Goal: Use online tool/utility

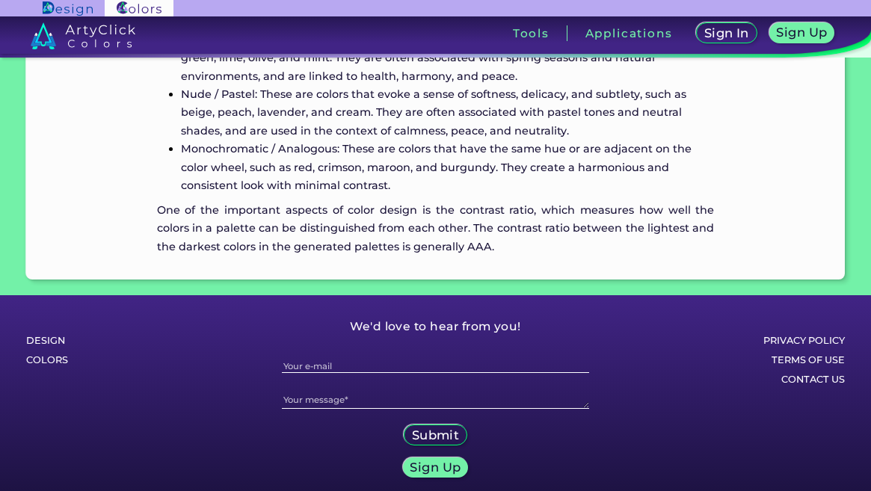
scroll to position [1212, 0]
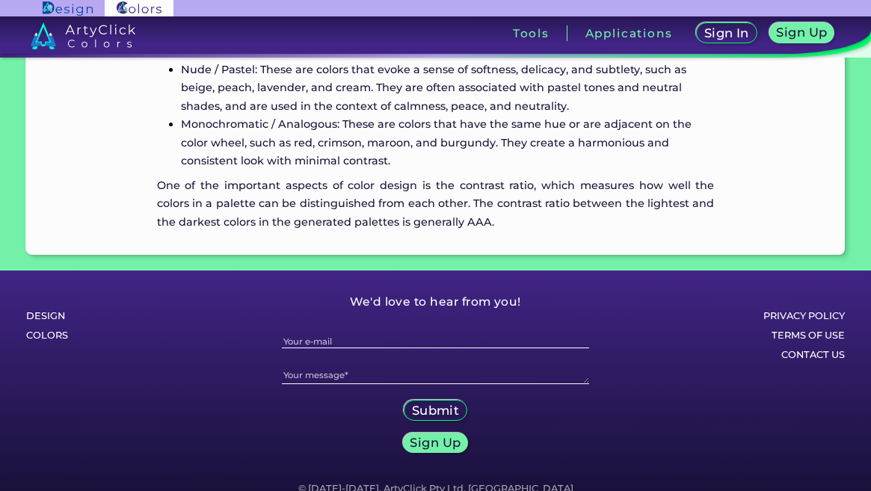
click at [537, 44] on div "Sign In Sign Up My Profile My Details Color Palettes Sign Out Tools Applications" at bounding box center [592, 38] width 555 height 45
click at [514, 45] on div "Sign In Sign Up My Profile My Details Color Palettes Sign Out Tools Applications" at bounding box center [592, 38] width 555 height 45
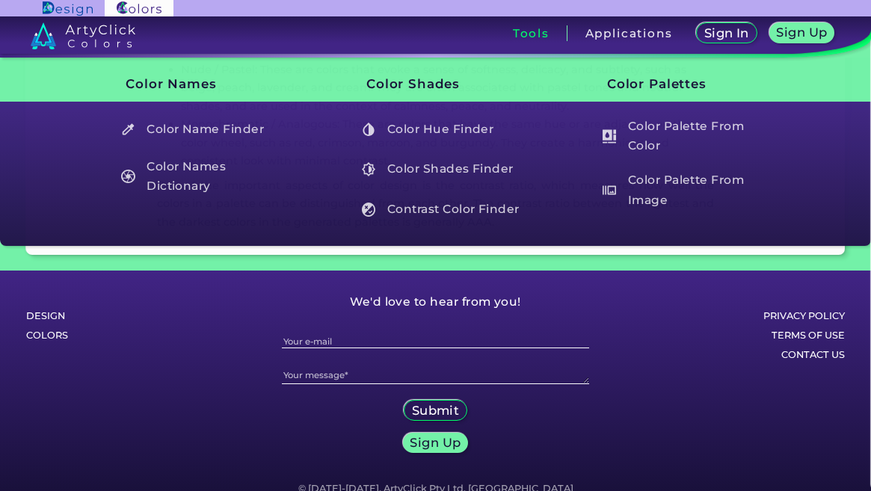
click at [514, 37] on h3 "Tools" at bounding box center [531, 33] width 37 height 11
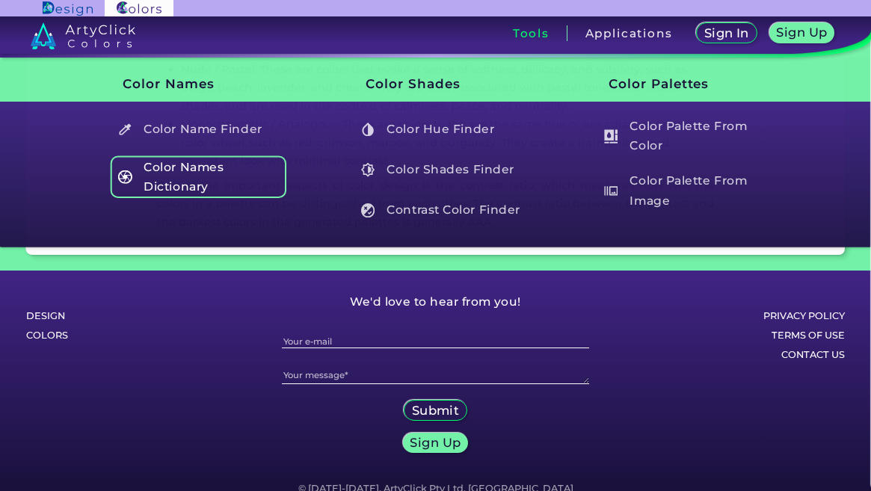
click at [197, 172] on h5 "Color Names Dictionary" at bounding box center [199, 176] width 176 height 43
